Goal: Transaction & Acquisition: Purchase product/service

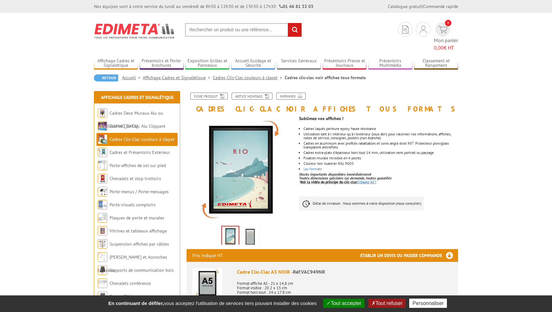
click at [369, 180] on link "Voir la vidéo du principe du clic-clac Cliquez-ici !" at bounding box center [338, 182] width 76 height 5
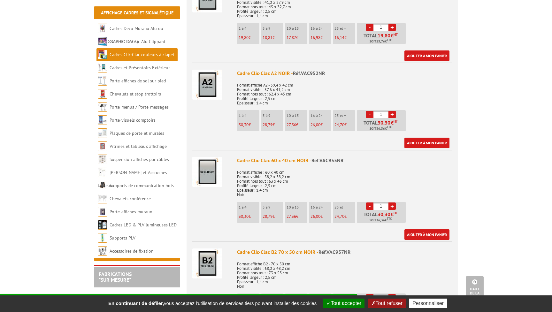
scroll to position [460, 0]
click at [393, 203] on link "+" at bounding box center [392, 206] width 7 height 7
type input "4"
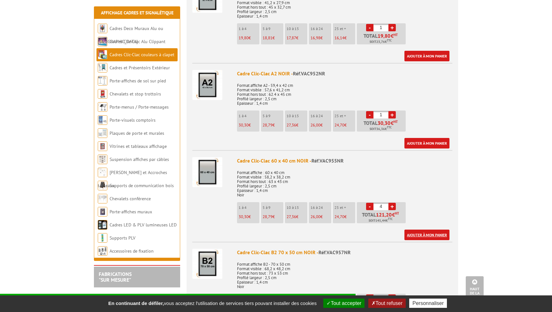
click at [421, 230] on link "Ajouter à mon panier" at bounding box center [427, 235] width 45 height 11
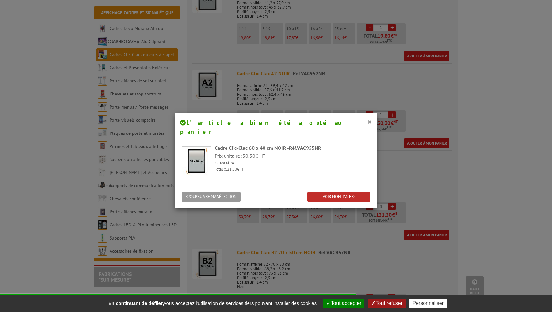
click at [348, 192] on link "VOIR MON PANIER" at bounding box center [339, 197] width 63 height 11
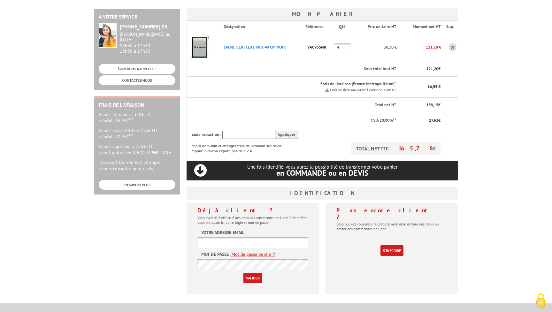
scroll to position [102, 0]
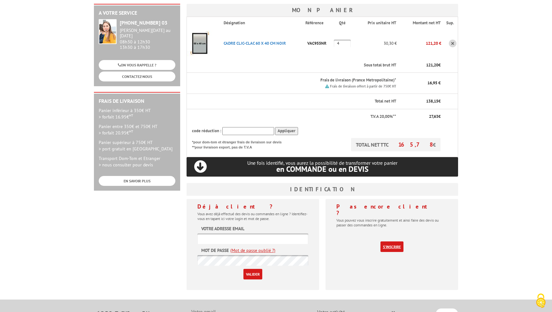
click at [394, 242] on link "S'inscrire" at bounding box center [392, 247] width 23 height 11
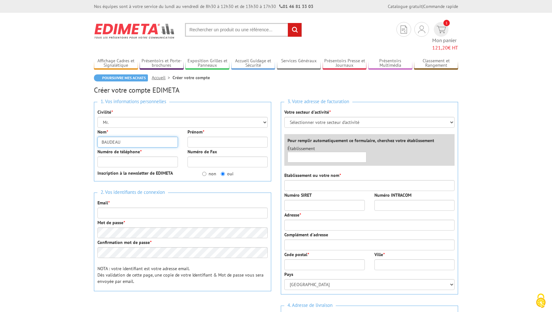
type input "BAUDEAU"
type input "THOMAS"
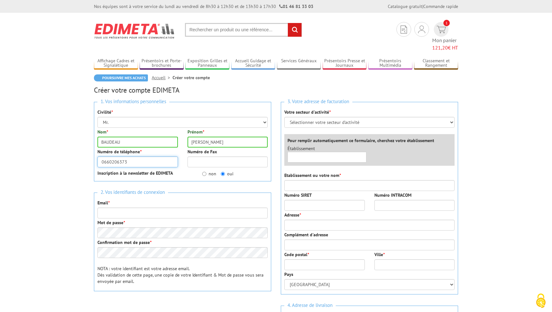
type input "0660206373"
click at [178, 149] on div "Numéro de téléphone * 0660206373" at bounding box center [138, 158] width 90 height 19
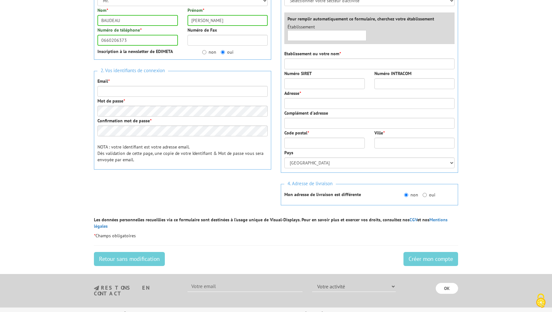
scroll to position [121, 0]
type input "[EMAIL_ADDRESS][DOMAIN_NAME]"
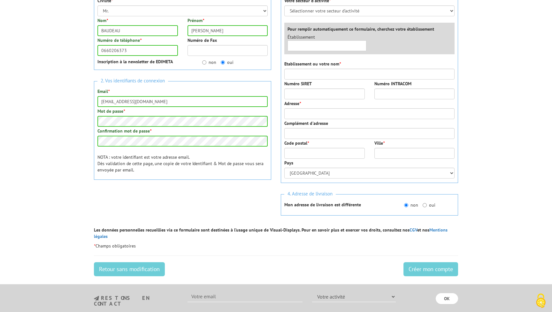
scroll to position [119, 0]
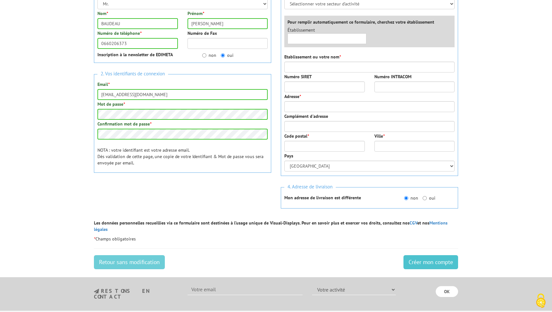
click at [412, 255] on input "Créer mon compte" at bounding box center [431, 262] width 55 height 14
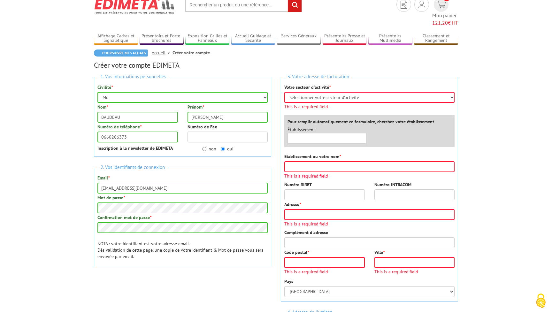
scroll to position [21, 0]
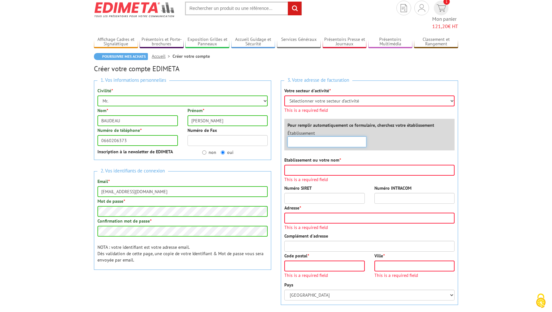
click at [335, 138] on input "text" at bounding box center [327, 142] width 79 height 11
type input "Théâtre de la Huchette"
click at [406, 157] on div "Etablissement ou votre nom * This is a required field" at bounding box center [370, 169] width 170 height 25
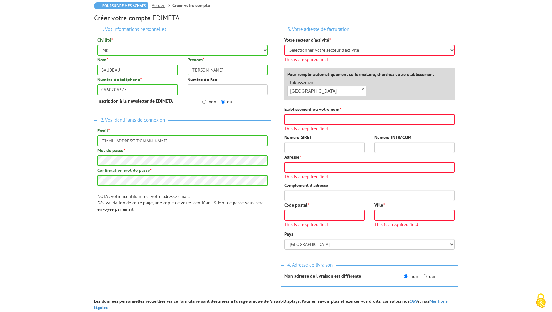
scroll to position [76, 0]
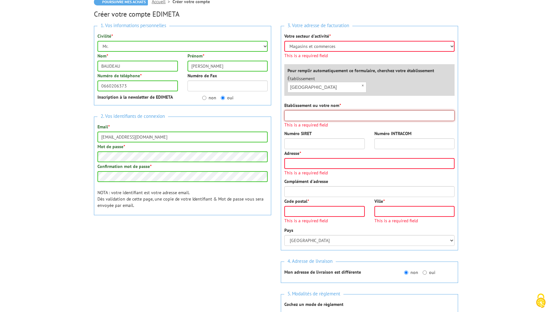
click at [349, 108] on div "Etablissement ou votre nom * This is a required field" at bounding box center [370, 114] width 170 height 25
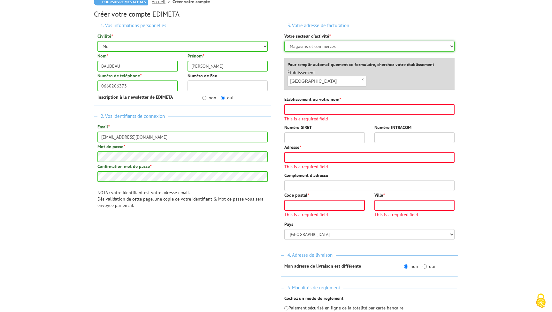
select select "878"
click at [325, 104] on input "Etablissement ou votre nom *" at bounding box center [370, 109] width 170 height 11
click at [351, 76] on input "Théâtre de la Huchette" at bounding box center [327, 81] width 79 height 11
click at [338, 104] on input "Etablissement ou votre nom *" at bounding box center [370, 109] width 170 height 11
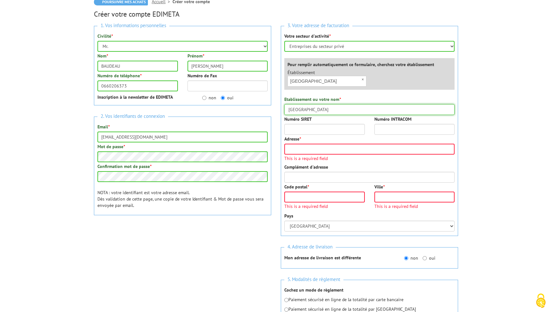
type input "Théâtre de la Huchette"
click at [373, 116] on div "Numéro INTRACOM" at bounding box center [415, 125] width 90 height 19
type input "23 rue de la Huchette"
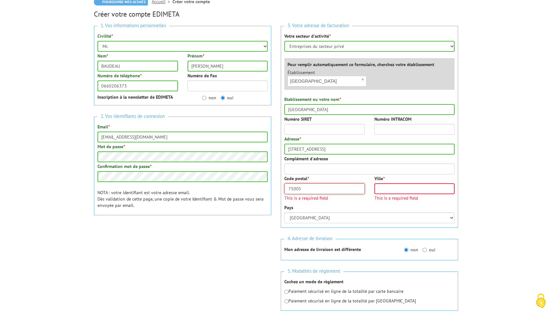
type input "75005"
type input "PARIS"
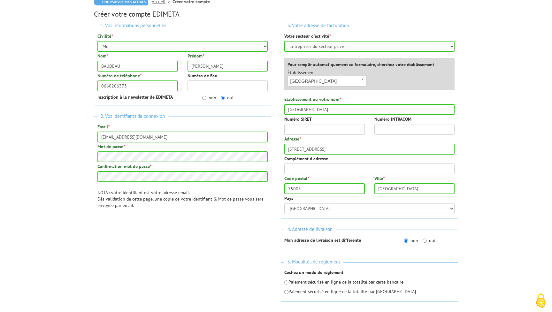
click at [349, 197] on div "Pays Afghanistan Afrique du Sud Albanie Algérie Allemagne American Samoa Andorr…" at bounding box center [370, 204] width 170 height 19
click at [425, 239] on input "oui" at bounding box center [425, 241] width 4 height 4
radio input "true"
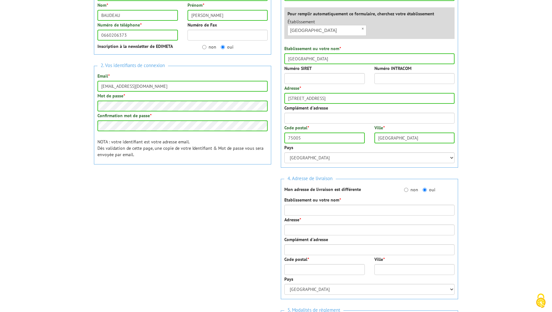
scroll to position [128, 0]
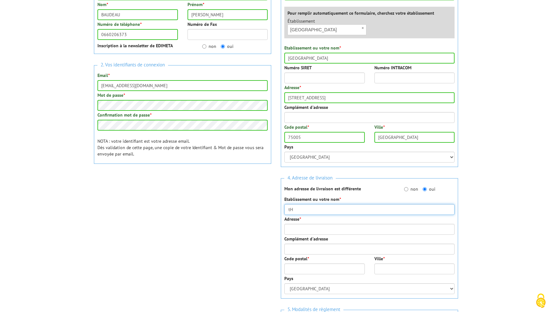
type input "t"
type input "Thomas Baudeau"
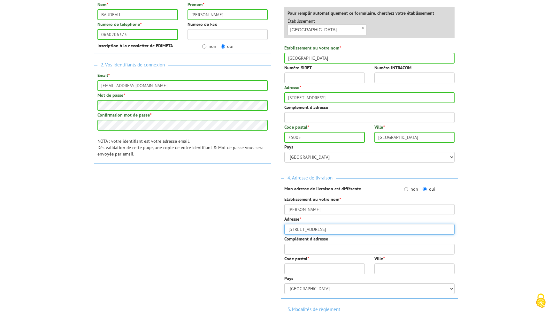
type input "10 rue Saint-Paul"
click at [326, 216] on div "Adresse * 10 rue Saint-Paul" at bounding box center [370, 225] width 170 height 19
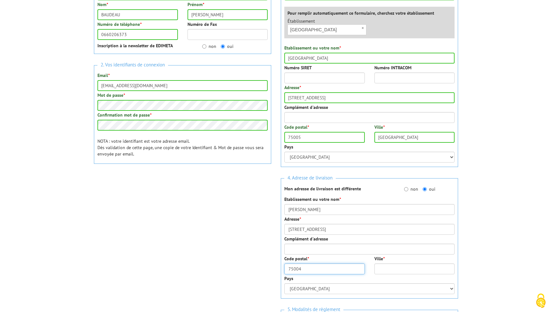
type input "75004"
type input "PARIS"
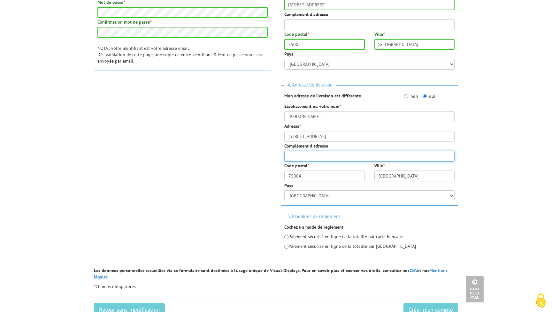
scroll to position [232, 0]
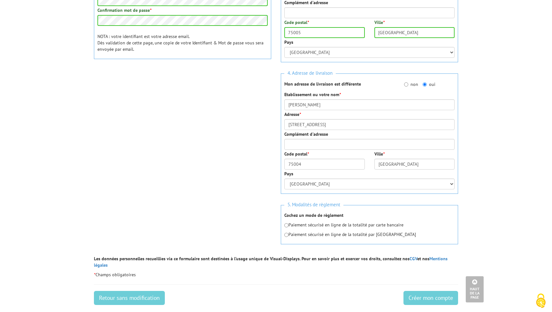
click at [287, 233] on input "radio" at bounding box center [287, 235] width 4 height 4
radio input "true"
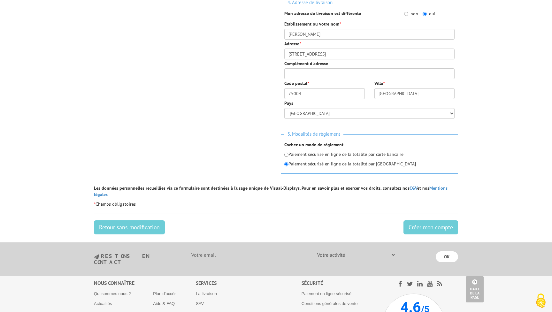
scroll to position [306, 0]
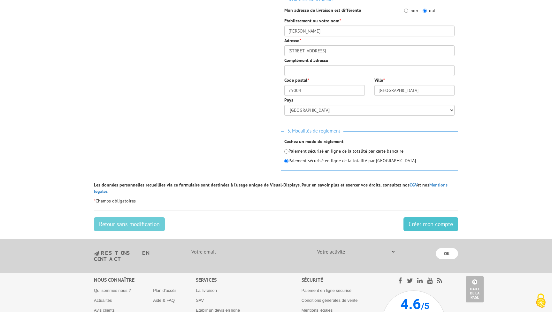
click at [414, 217] on input "Créer mon compte" at bounding box center [431, 224] width 55 height 14
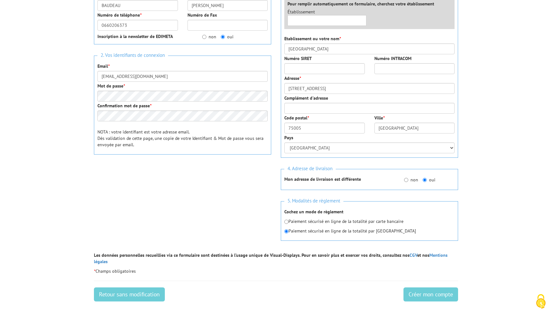
scroll to position [140, 0]
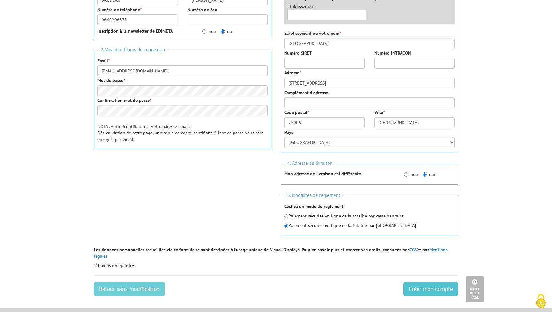
click at [422, 283] on input "Créer mon compte" at bounding box center [431, 289] width 55 height 14
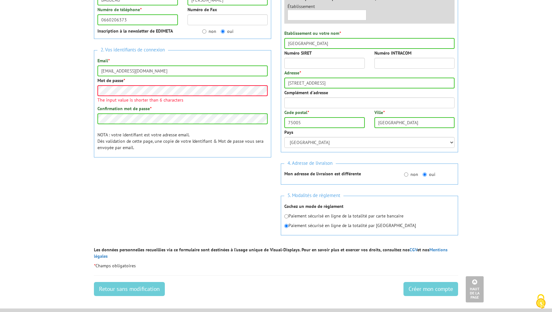
scroll to position [89, 0]
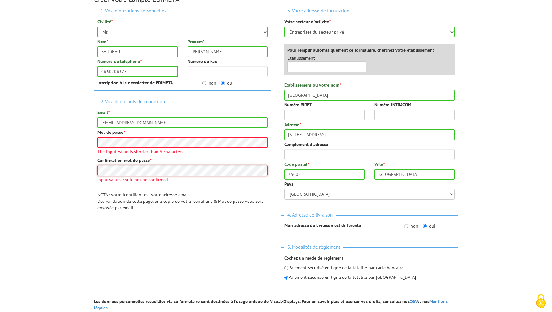
click at [167, 171] on div "Confirmation mot de passe * Input values could not be confirmed" at bounding box center [183, 169] width 170 height 25
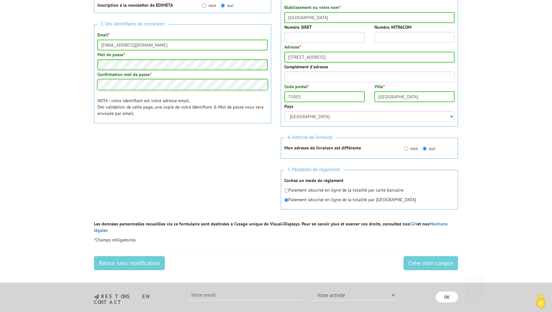
scroll to position [172, 0]
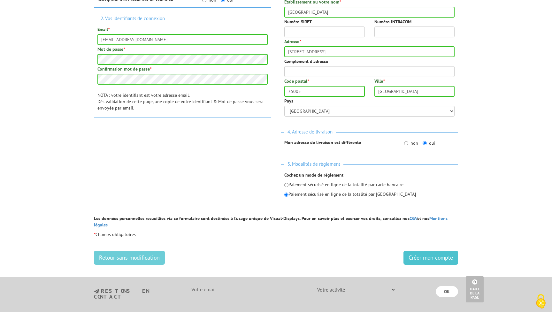
click at [417, 251] on input "Créer mon compte" at bounding box center [431, 258] width 55 height 14
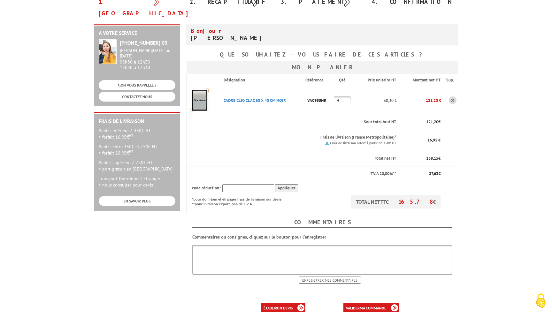
scroll to position [82, 0]
click at [356, 302] on link "valider ma commande" at bounding box center [372, 307] width 56 height 11
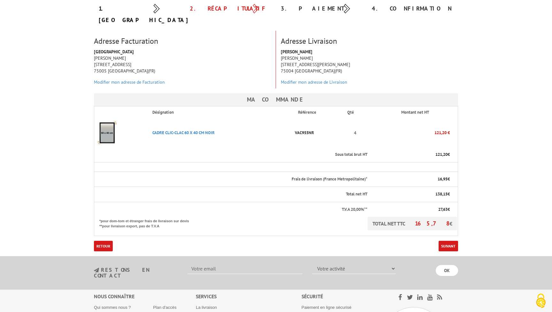
scroll to position [74, 0]
click at [446, 242] on link "Suivant" at bounding box center [449, 247] width 20 height 11
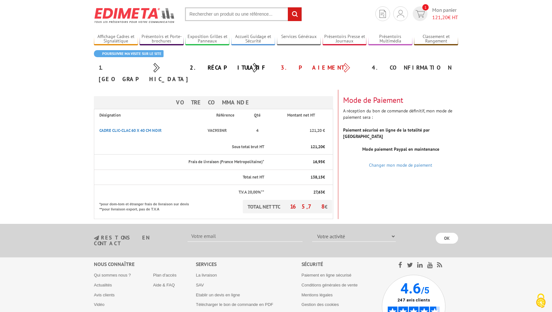
scroll to position [22, 0]
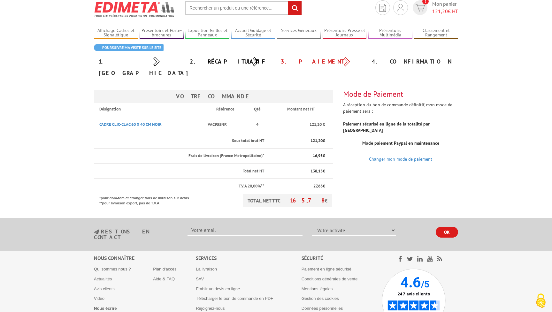
click at [446, 227] on input "OK" at bounding box center [447, 232] width 22 height 11
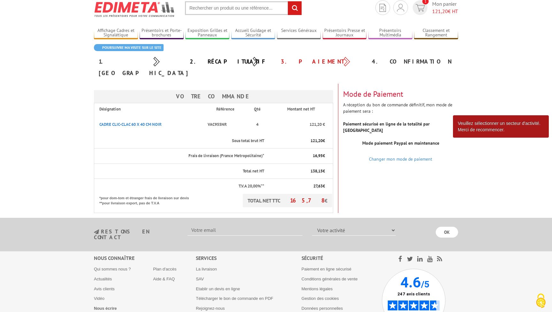
click at [472, 189] on body "Nos équipes sont à votre service du [DATE] au [DATE] de 8h30 à 12h30 et de 13h3…" at bounding box center [276, 171] width 552 height 387
type input "[EMAIL_ADDRESS][DOMAIN_NAME]"
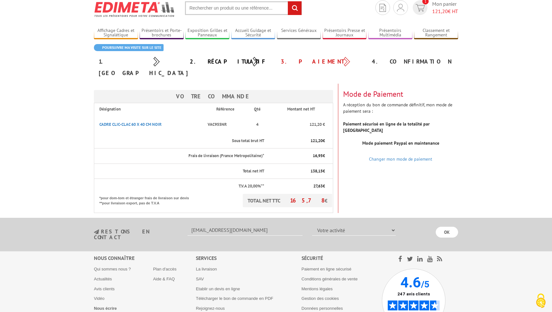
select select "878"
click at [446, 227] on input "OK" at bounding box center [447, 232] width 22 height 11
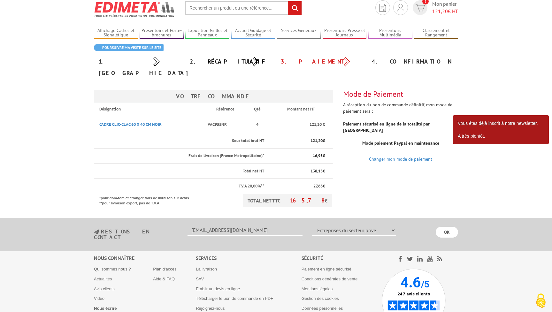
click at [493, 176] on body "Nos équipes sont à votre service du [DATE] au [DATE] de 8h30 à 12h30 et de 13h3…" at bounding box center [276, 171] width 552 height 387
click at [492, 102] on body "Nos équipes sont à votre service du [DATE] au [DATE] de 8h30 à 12h30 et de 13h3…" at bounding box center [276, 171] width 552 height 387
click at [373, 89] on div "Mode de Paiement A réception du bon de commande définitif, mon mode de paiement…" at bounding box center [401, 122] width 125 height 76
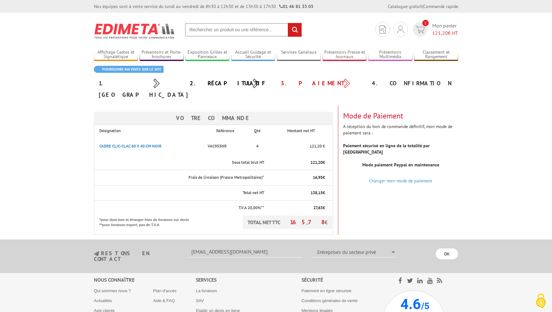
scroll to position [0, 0]
click at [470, 116] on body "Nos équipes sont à votre service du [DATE] au [DATE] de 8h30 à 12h30 et de 13h3…" at bounding box center [276, 193] width 552 height 387
click at [438, 27] on span "Mon panier 121,20 € HT" at bounding box center [446, 29] width 26 height 15
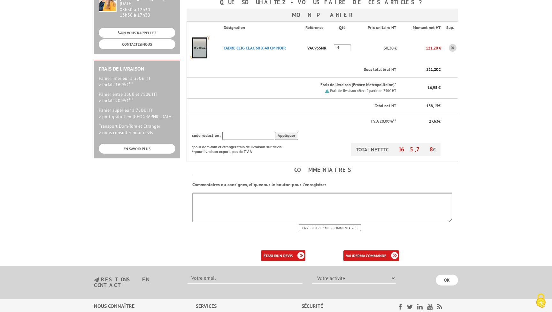
scroll to position [135, 0]
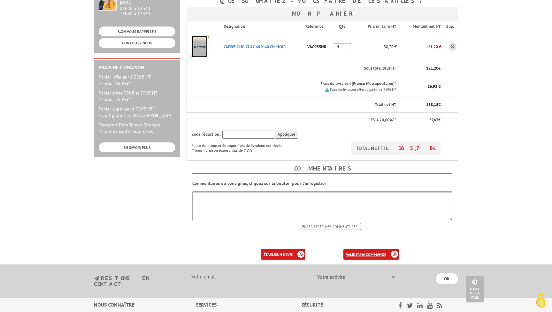
click at [355, 249] on link "valider ma commande" at bounding box center [372, 254] width 56 height 11
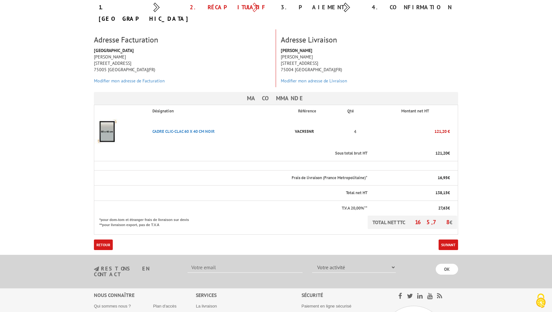
scroll to position [82, 0]
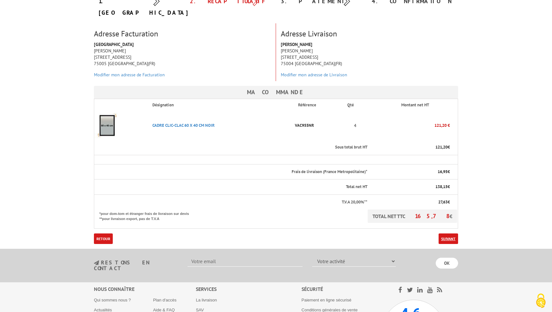
click at [448, 234] on link "Suivant" at bounding box center [449, 239] width 20 height 11
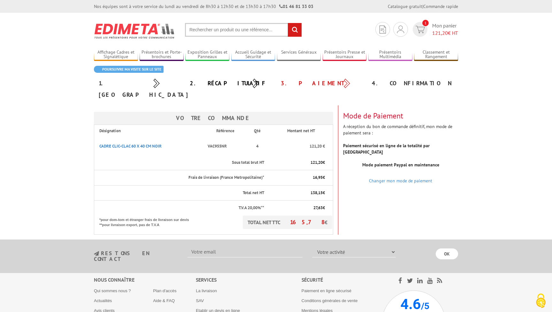
click at [470, 168] on body "Nos équipes sont à votre service du [DATE] au [DATE] de 8h30 à 12h30 et de 13h3…" at bounding box center [276, 193] width 552 height 387
click at [425, 190] on div "Votre Commande Désignation Référence Qté Montant net HT CADRE CLIC-CLAC 60 X 40…" at bounding box center [276, 170] width 374 height 129
click at [303, 216] on p "TOTAL NET TTC 165,78 €" at bounding box center [288, 222] width 90 height 13
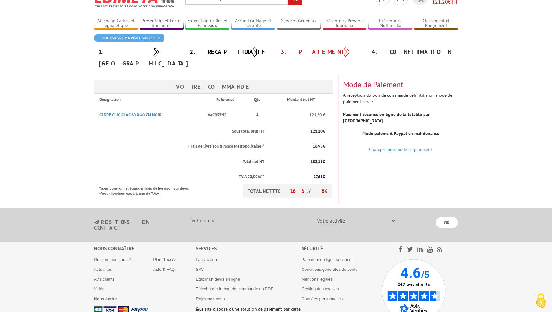
click at [389, 161] on div "Votre Commande Désignation Référence Qté Montant net HT CADRE CLIC-CLAC 60 X 40…" at bounding box center [276, 138] width 374 height 129
